Goal: Information Seeking & Learning: Learn about a topic

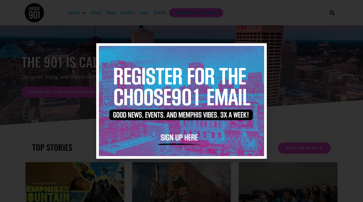
click at [259, 49] on icon "Close" at bounding box center [259, 50] width 4 height 4
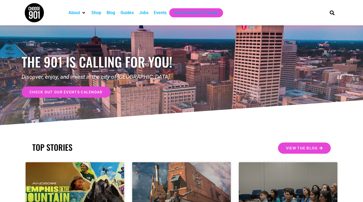
click at [161, 12] on div "Events" at bounding box center [160, 13] width 13 height 6
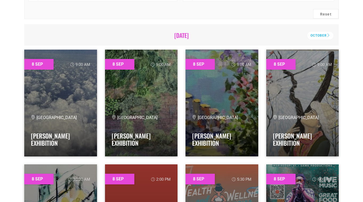
scroll to position [163, 0]
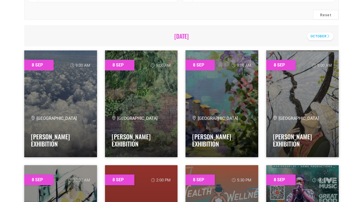
click at [317, 33] on div "October" at bounding box center [320, 37] width 26 height 8
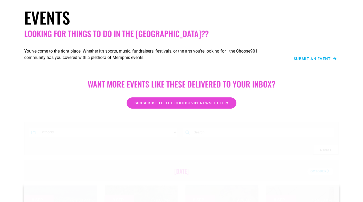
scroll to position [28, 0]
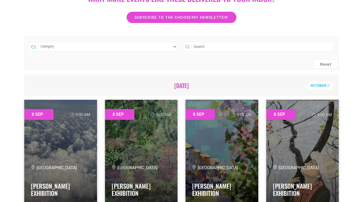
scroll to position [110, 0]
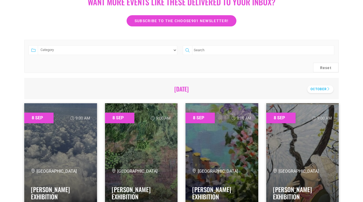
click at [318, 91] on div "October" at bounding box center [320, 89] width 26 height 8
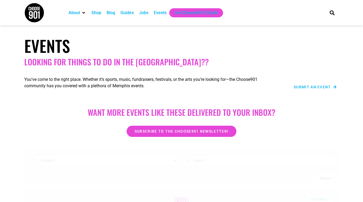
scroll to position [0, 0]
click at [164, 14] on div "Events" at bounding box center [160, 13] width 13 height 6
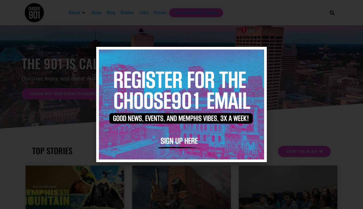
click at [261, 53] on icon "Close" at bounding box center [259, 54] width 4 height 4
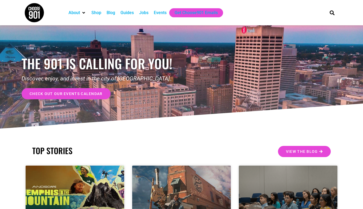
click at [161, 13] on div "Events" at bounding box center [160, 13] width 13 height 6
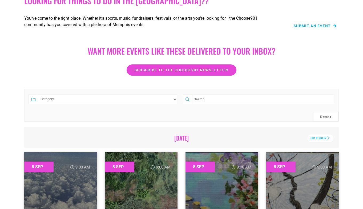
scroll to position [64, 0]
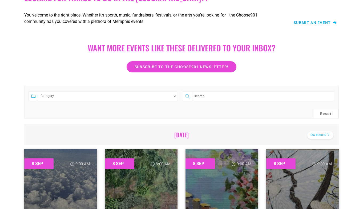
click at [314, 136] on div "October" at bounding box center [320, 135] width 26 height 8
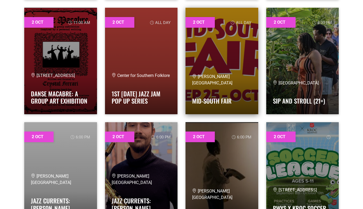
scroll to position [893, 0]
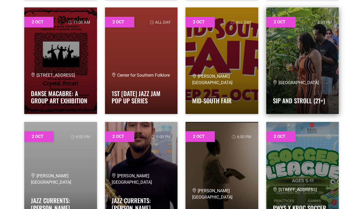
click at [305, 70] on link at bounding box center [302, 60] width 73 height 107
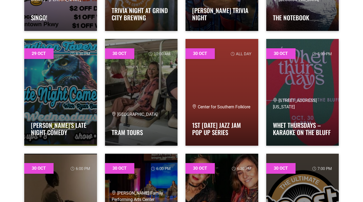
scroll to position [11172, 0]
